Goal: Task Accomplishment & Management: Use online tool/utility

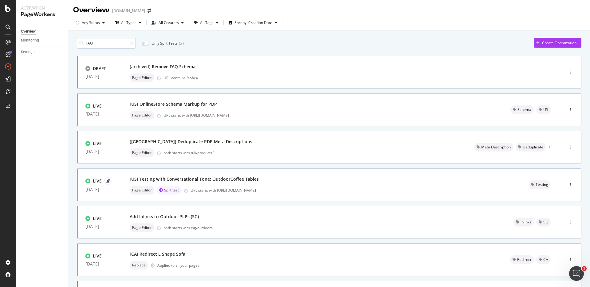
click at [107, 41] on input "FAQ" at bounding box center [106, 43] width 59 height 11
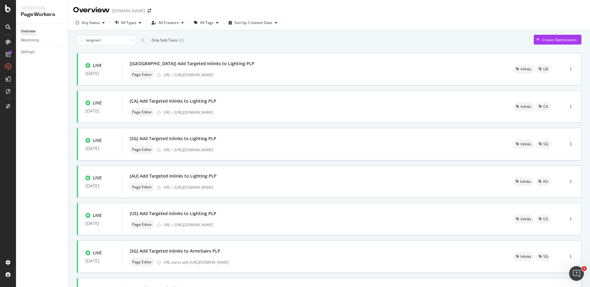
click at [246, 52] on div "targeted Only Split Tests ( 0 ) Create Optimization LIVE [DATE] [[GEOGRAPHIC_DA…" at bounding box center [329, 238] width 504 height 406
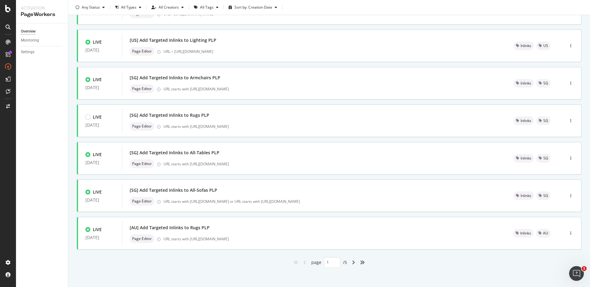
scroll to position [178, 0]
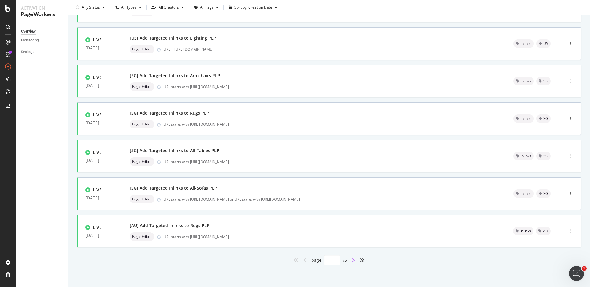
click at [352, 261] on icon "angle-right" at bounding box center [353, 260] width 3 height 5
click at [352, 260] on icon "angle-right" at bounding box center [353, 260] width 3 height 5
click at [352, 259] on icon "angle-right" at bounding box center [353, 260] width 3 height 5
type input "4"
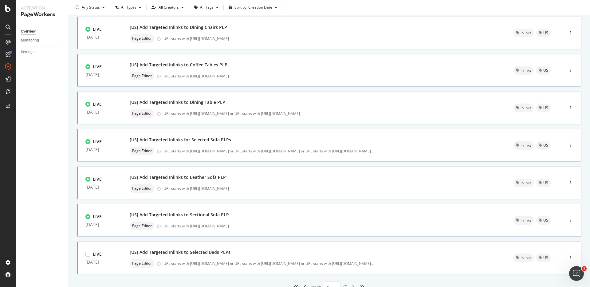
scroll to position [103, 0]
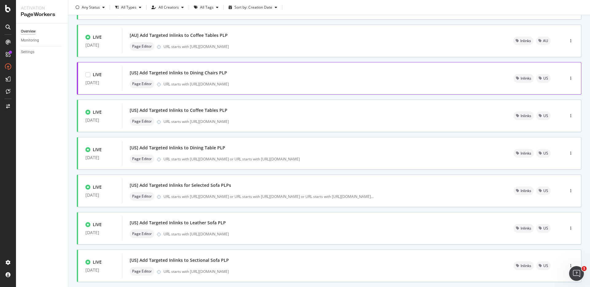
click at [265, 85] on div "URL starts with [URL][DOMAIN_NAME]" at bounding box center [330, 83] width 335 height 5
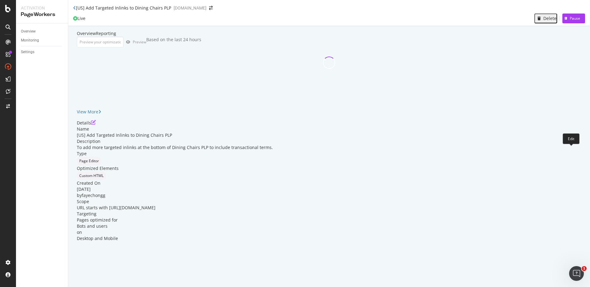
click at [96, 125] on icon "pen-to-square" at bounding box center [93, 122] width 5 height 5
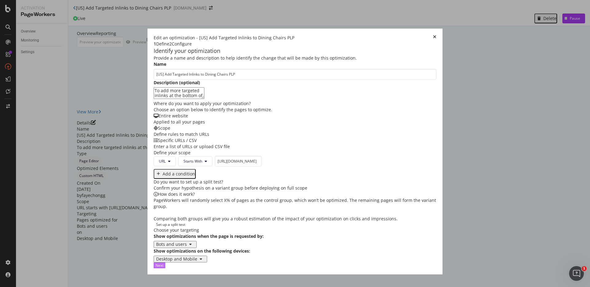
click at [163, 268] on div "Next" at bounding box center [159, 265] width 8 height 5
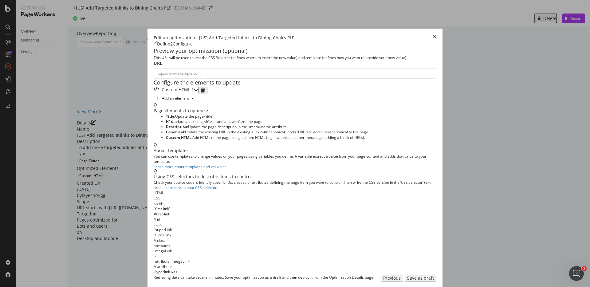
click at [198, 93] on div "Custom HTML 1" at bounding box center [176, 90] width 45 height 7
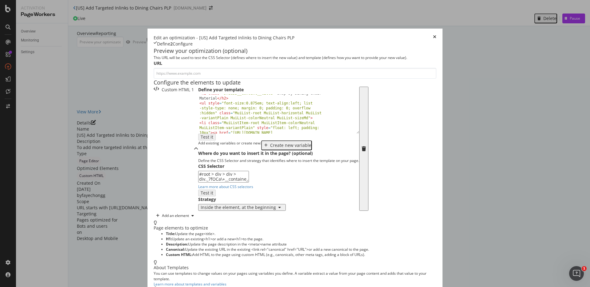
scroll to position [34, 0]
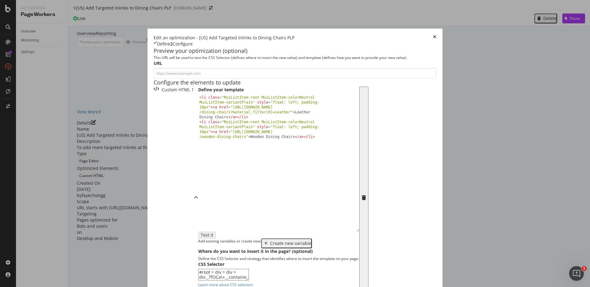
drag, startPoint x: 246, startPoint y: 180, endPoint x: 241, endPoint y: 278, distance: 97.8
click at [242, 278] on div "Edit an optimization - [US] Add Targeted Inlinks to Dining Chairs PLP Define 2 …" at bounding box center [294, 266] width 295 height 474
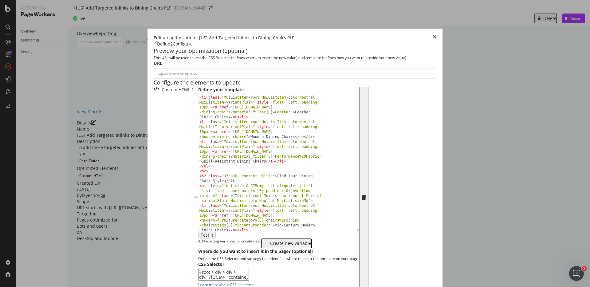
type textarea "<li class="MuiListItem-root MuiListItem-colorNeutral MuiListItem-variantPlain" …"
click at [215, 204] on div "< ul style = "font-size:0.875em; text-align:left; list -style-type: none; margi…" at bounding box center [276, 168] width 156 height 186
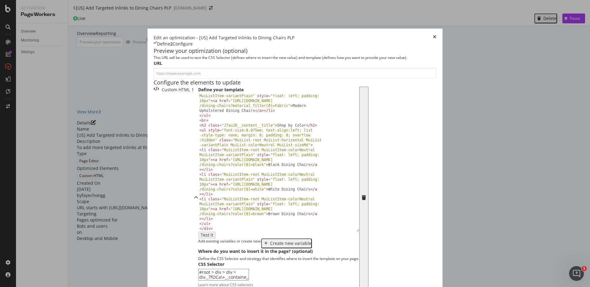
scroll to position [122, 0]
click at [436, 35] on icon "times" at bounding box center [434, 38] width 3 height 6
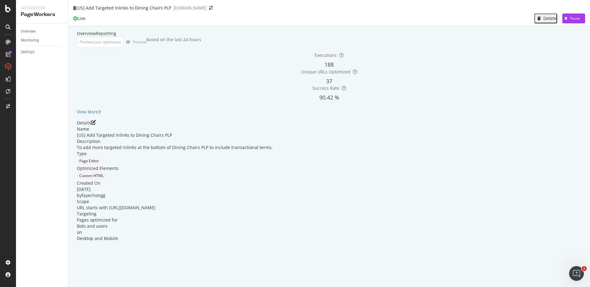
click at [76, 8] on icon at bounding box center [74, 8] width 3 height 4
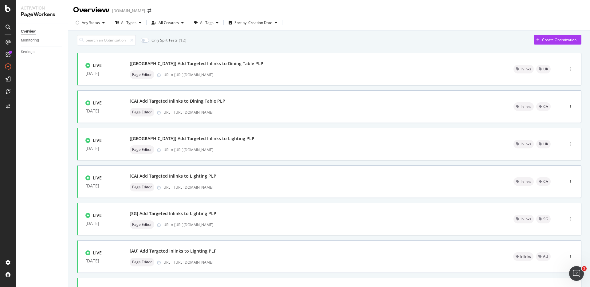
click at [224, 43] on div "Only Split Tests ( 12 ) Create Optimization" at bounding box center [329, 40] width 504 height 11
